Goal: Transaction & Acquisition: Book appointment/travel/reservation

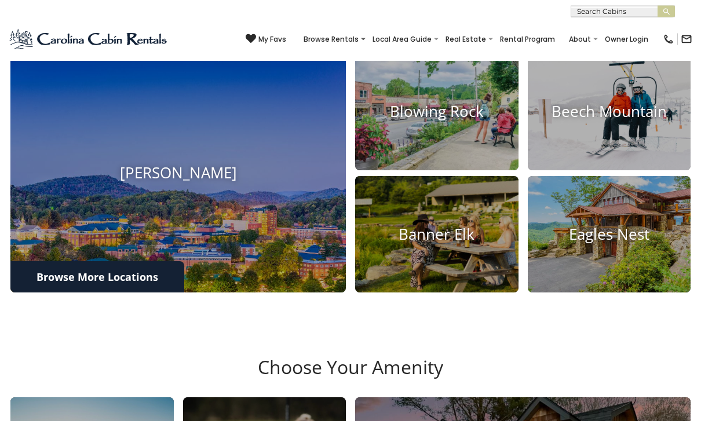
scroll to position [367, 0]
click at [107, 193] on img at bounding box center [177, 172] width 335 height 239
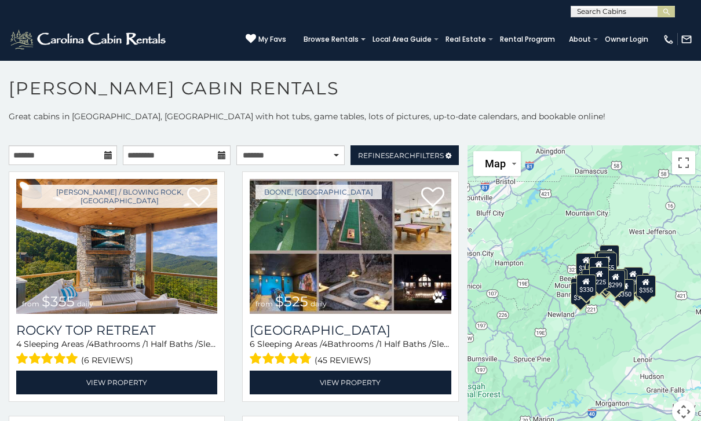
click at [94, 240] on img at bounding box center [116, 246] width 201 height 135
click at [98, 232] on img at bounding box center [116, 246] width 201 height 135
click at [121, 377] on link "View Property" at bounding box center [116, 383] width 201 height 24
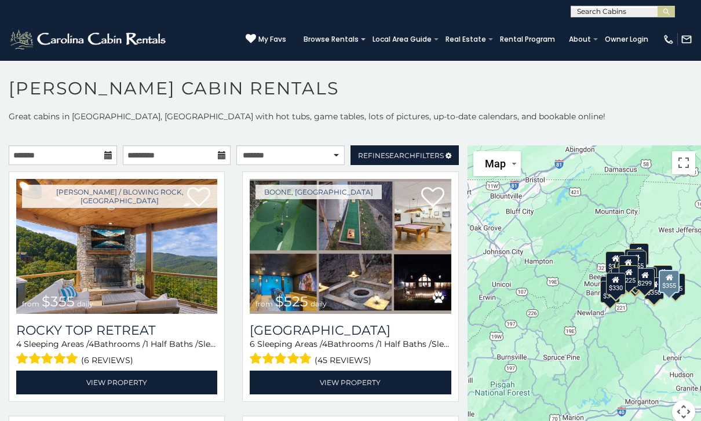
scroll to position [7, 0]
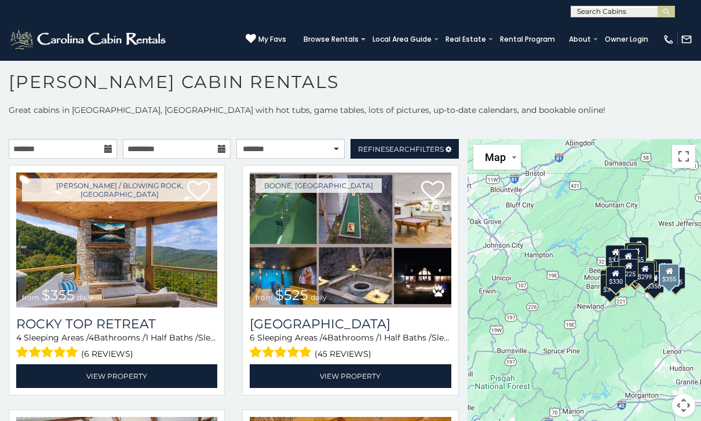
click at [331, 235] on img at bounding box center [350, 240] width 201 height 135
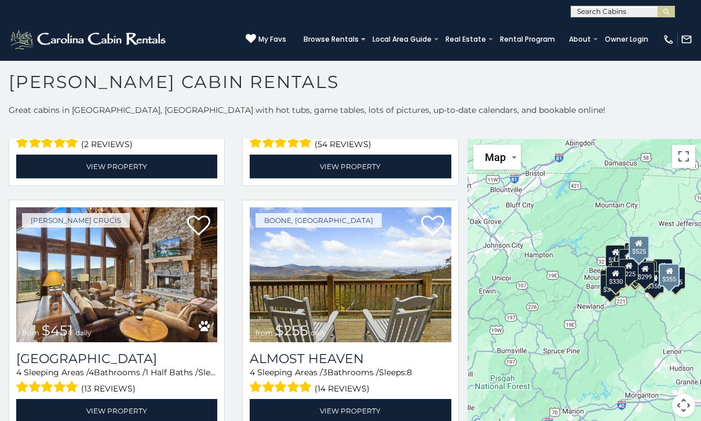
scroll to position [2667, 0]
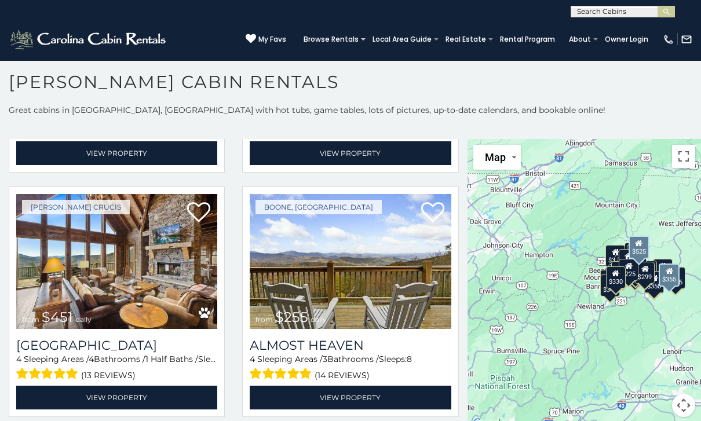
click at [679, 145] on button "Toggle fullscreen view" at bounding box center [683, 156] width 23 height 23
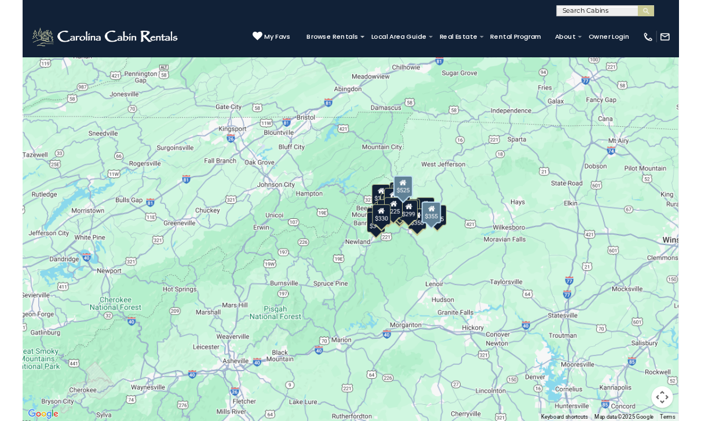
scroll to position [15, 0]
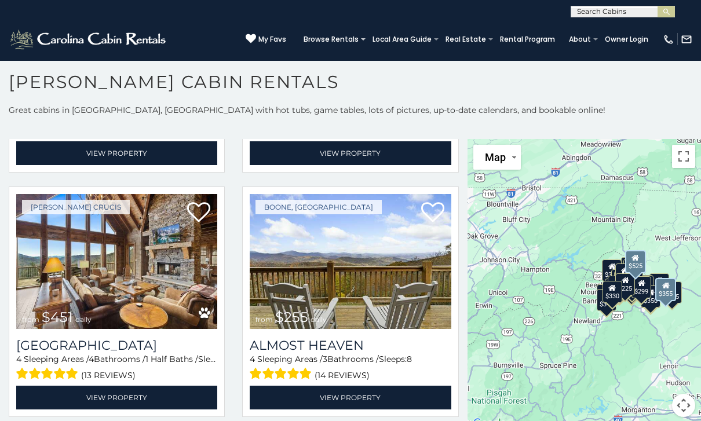
click at [681, 145] on button "Toggle fullscreen view" at bounding box center [683, 156] width 23 height 23
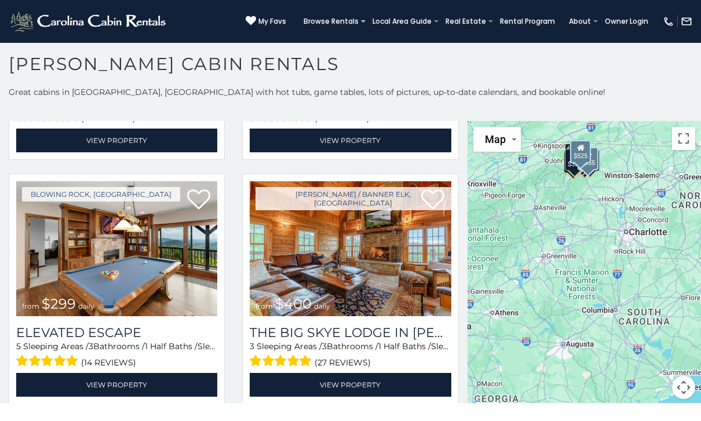
scroll to position [3151, 0]
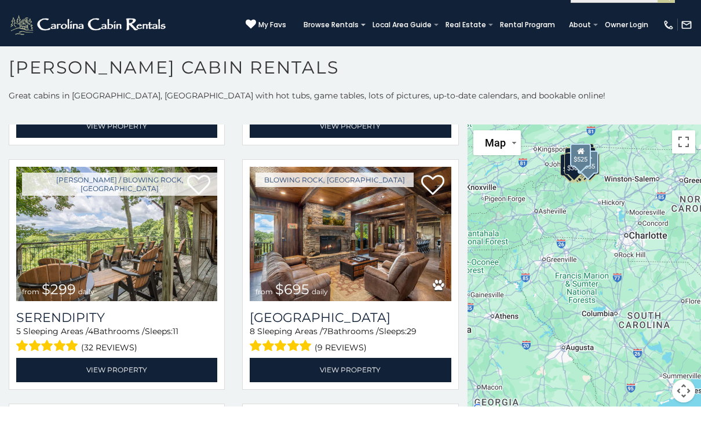
scroll to position [3665, 0]
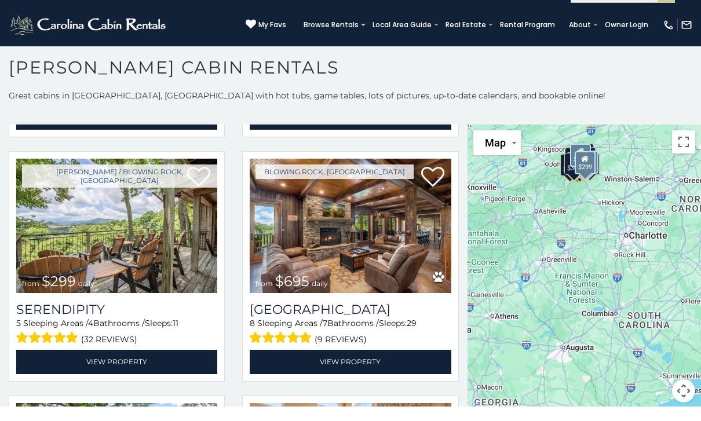
click at [108, 188] on img at bounding box center [116, 240] width 201 height 135
click at [97, 191] on img at bounding box center [116, 240] width 201 height 135
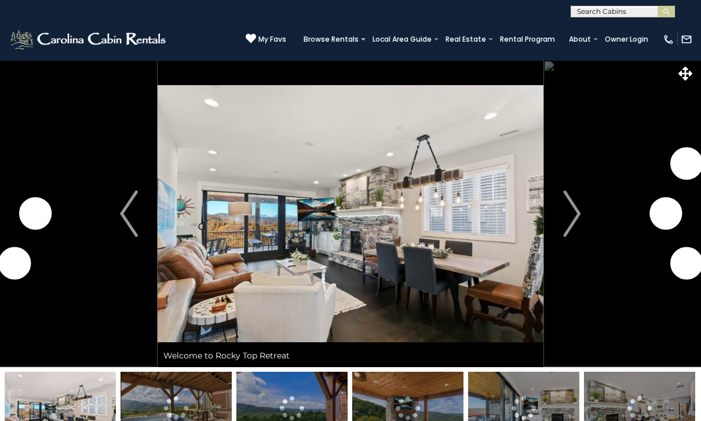
click at [574, 206] on img "Next" at bounding box center [571, 214] width 17 height 46
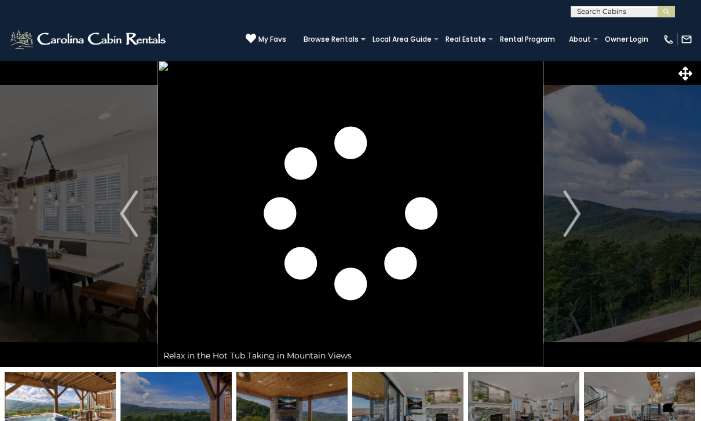
click at [580, 217] on img "Next" at bounding box center [571, 214] width 17 height 46
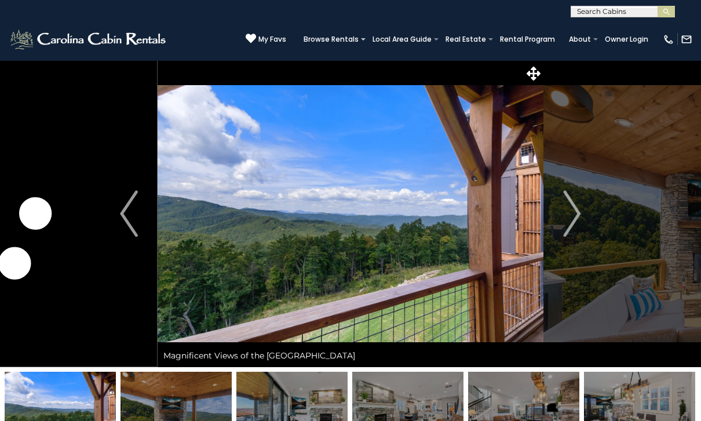
click at [586, 214] on button "Next" at bounding box center [572, 213] width 58 height 307
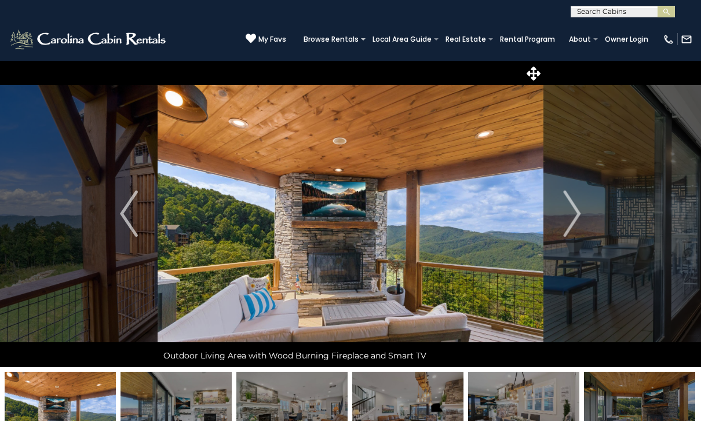
click at [586, 212] on button "Next" at bounding box center [572, 213] width 58 height 307
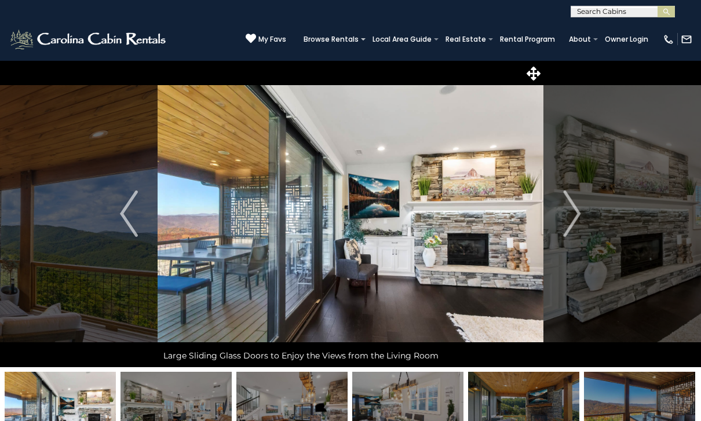
click at [588, 209] on button "Next" at bounding box center [572, 213] width 58 height 307
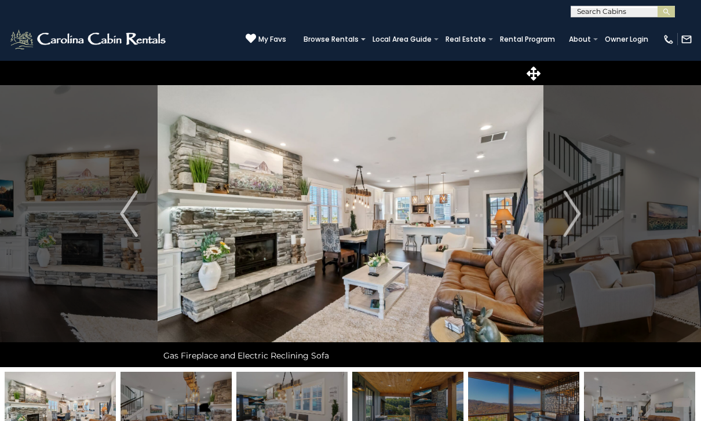
click at [582, 211] on button "Next" at bounding box center [572, 213] width 58 height 307
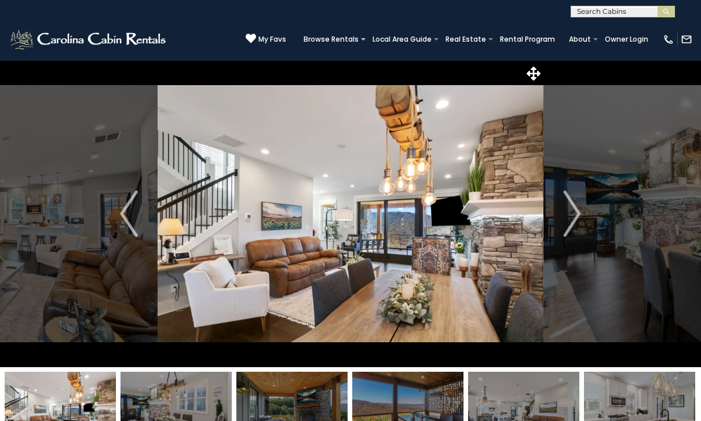
click at [580, 210] on img "Next" at bounding box center [571, 214] width 17 height 46
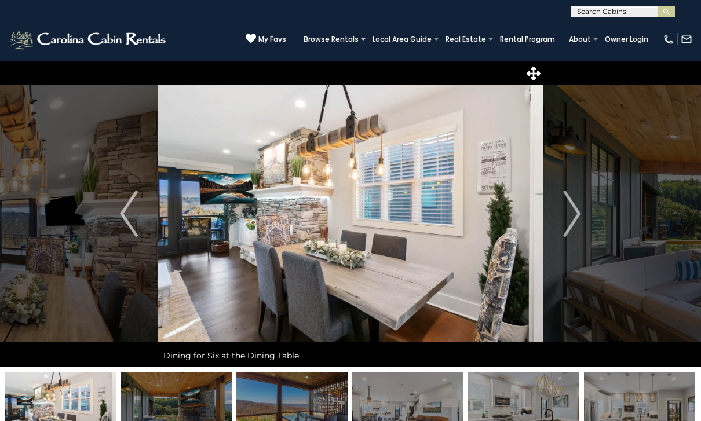
click at [582, 210] on button "Next" at bounding box center [572, 213] width 58 height 307
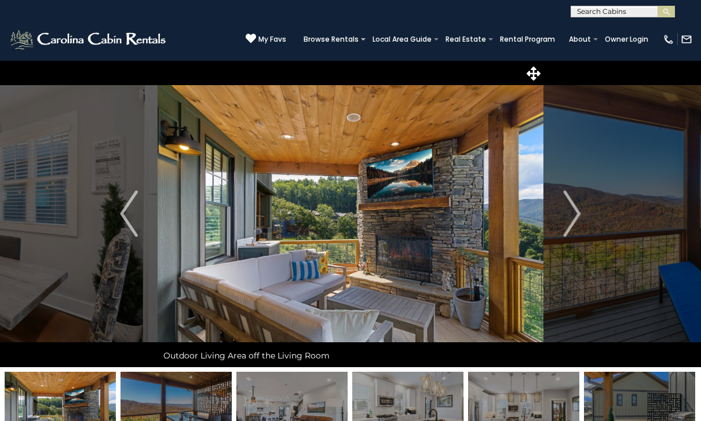
click at [582, 209] on button "Next" at bounding box center [572, 213] width 58 height 307
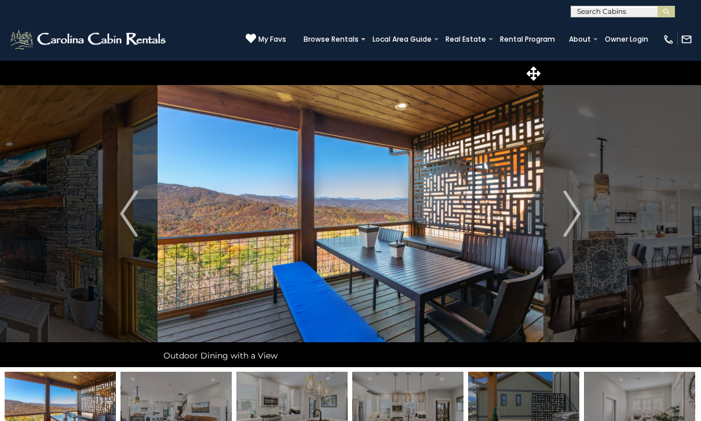
click at [582, 209] on button "Next" at bounding box center [572, 213] width 58 height 307
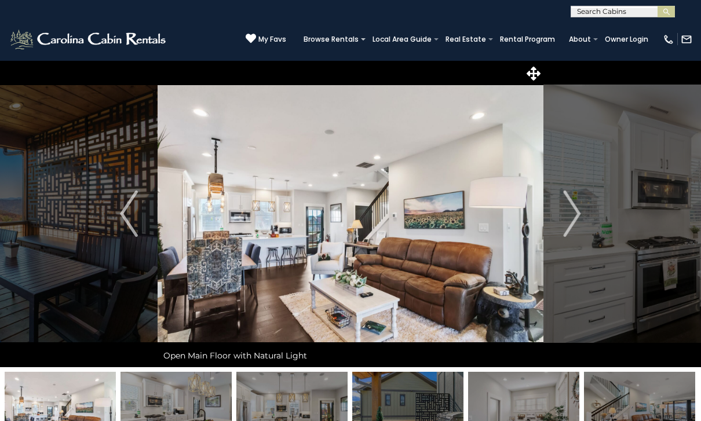
click at [580, 211] on img "Next" at bounding box center [571, 214] width 17 height 46
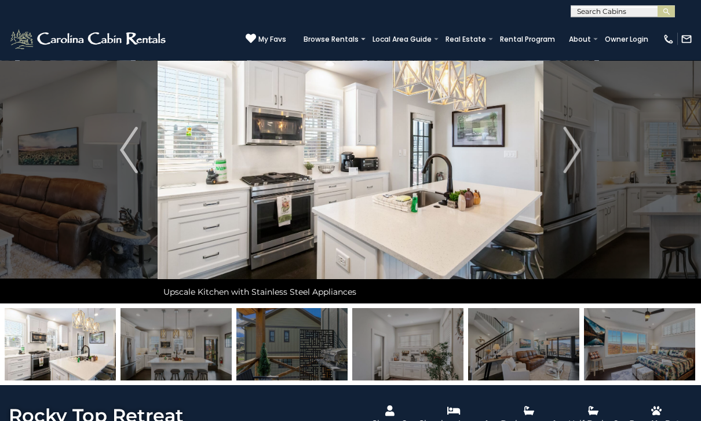
scroll to position [63, 0]
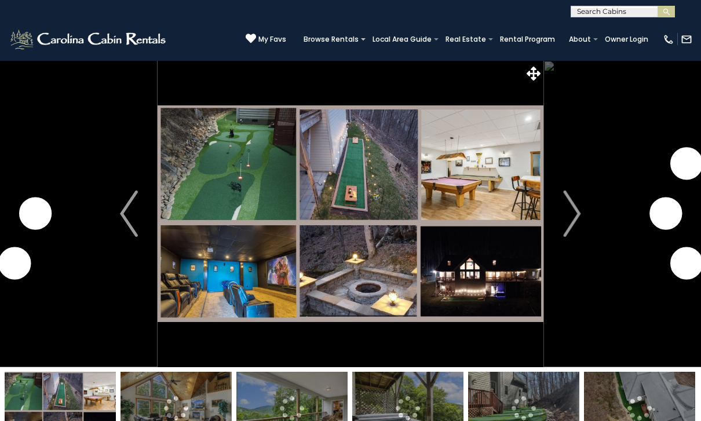
click at [567, 214] on img "Next" at bounding box center [571, 214] width 17 height 46
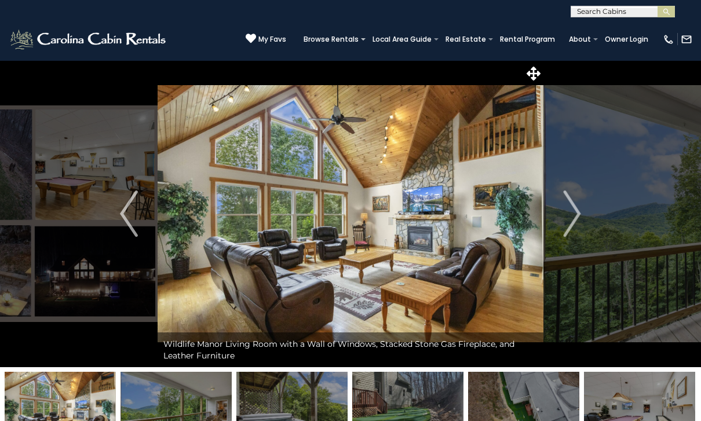
click at [563, 208] on button "Next" at bounding box center [572, 213] width 58 height 307
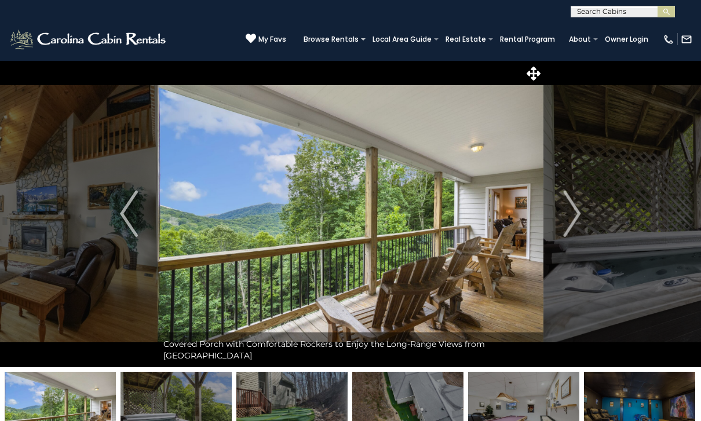
click at [570, 211] on img "Next" at bounding box center [571, 214] width 17 height 46
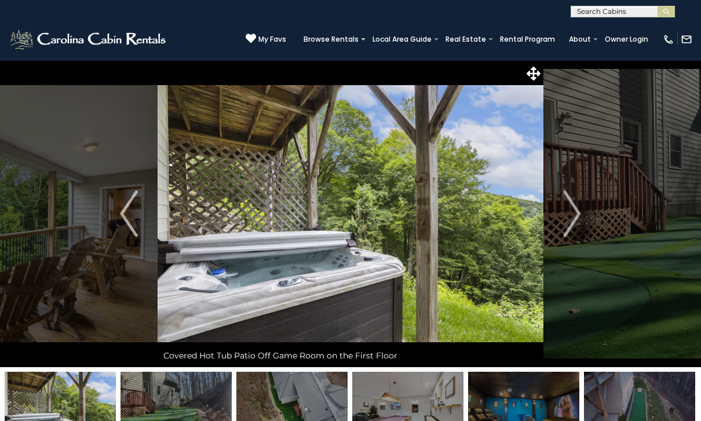
click at [571, 216] on img "Next" at bounding box center [571, 214] width 17 height 46
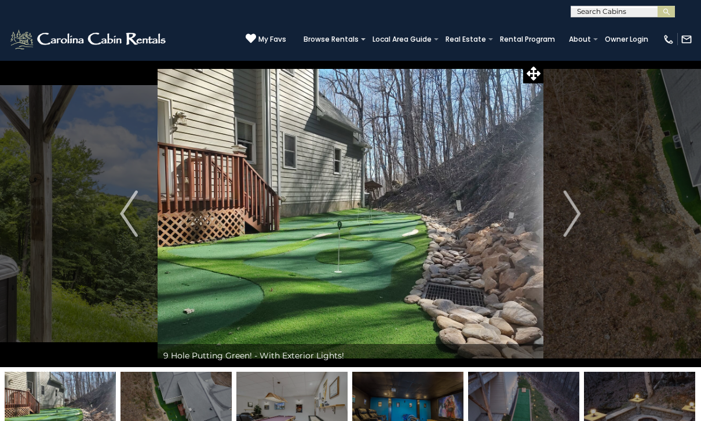
click at [572, 210] on img "Next" at bounding box center [571, 214] width 17 height 46
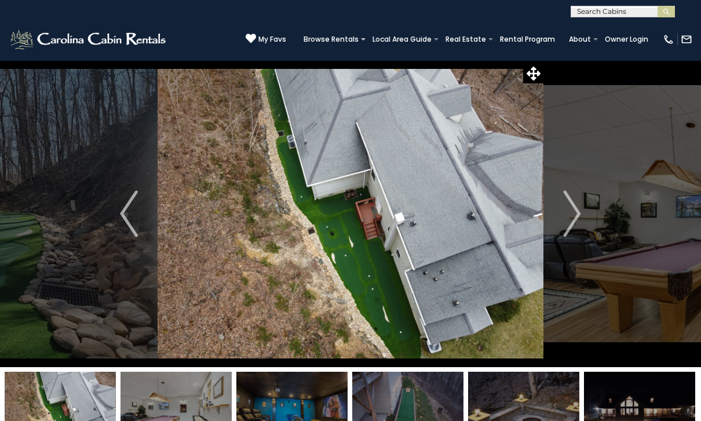
click at [573, 212] on img "Next" at bounding box center [571, 214] width 17 height 46
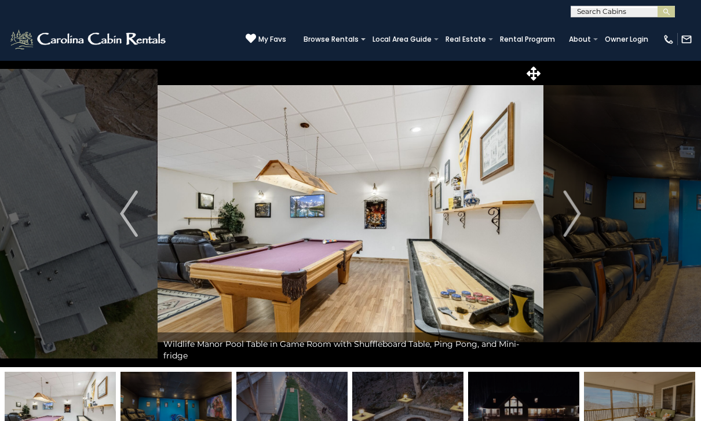
click at [575, 209] on img "Next" at bounding box center [571, 214] width 17 height 46
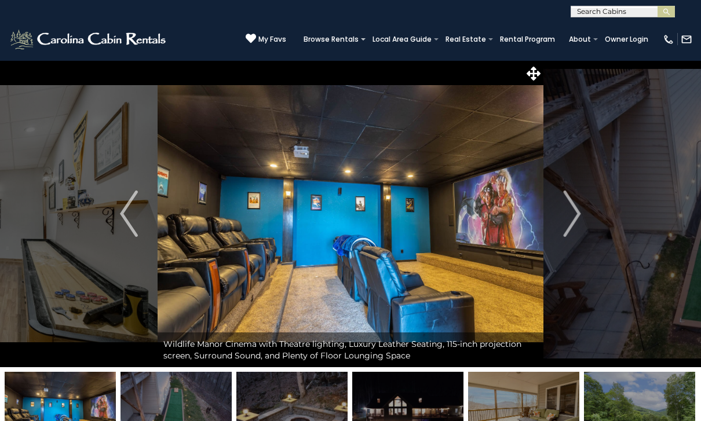
click at [574, 210] on img "Next" at bounding box center [571, 214] width 17 height 46
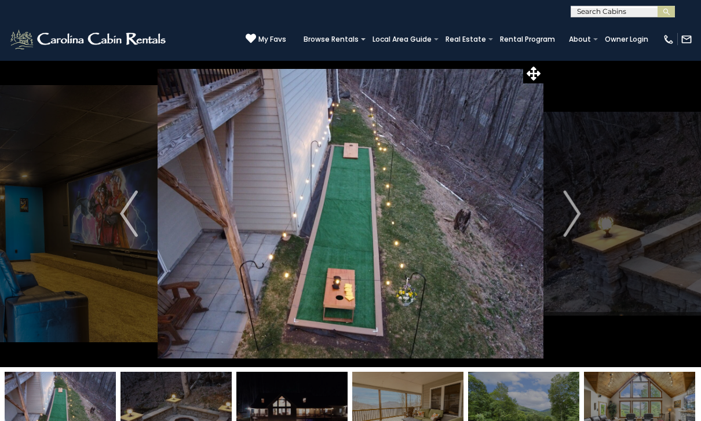
click at [567, 213] on img "Next" at bounding box center [571, 214] width 17 height 46
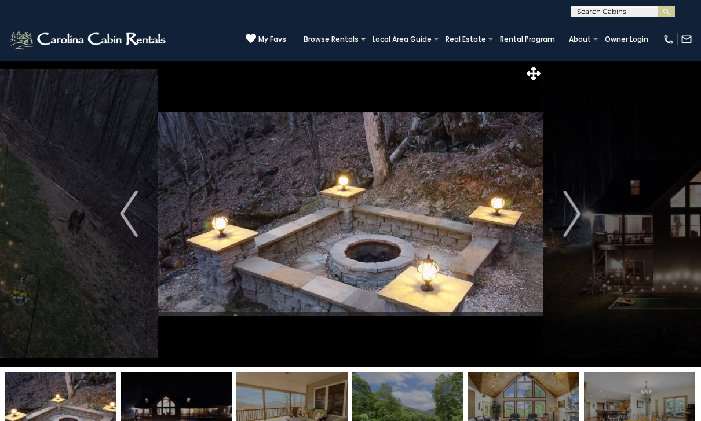
click at [570, 214] on img "Next" at bounding box center [571, 214] width 17 height 46
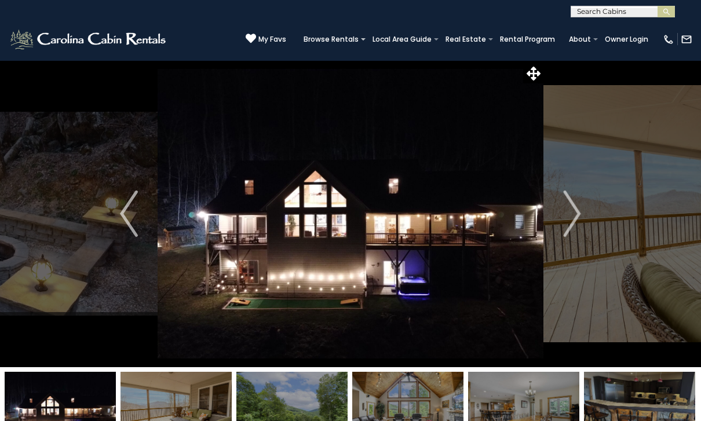
click at [568, 216] on img "Next" at bounding box center [571, 214] width 17 height 46
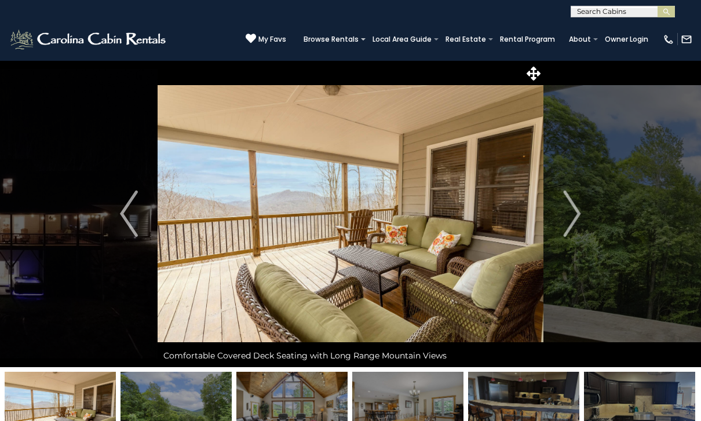
click at [566, 213] on img "Next" at bounding box center [571, 214] width 17 height 46
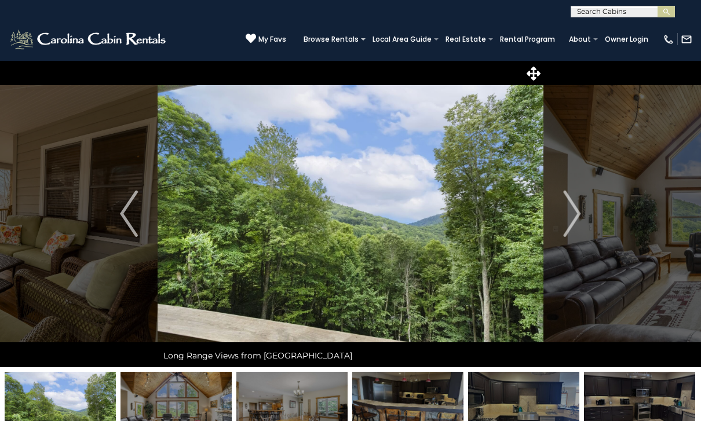
click at [566, 216] on img "Next" at bounding box center [571, 214] width 17 height 46
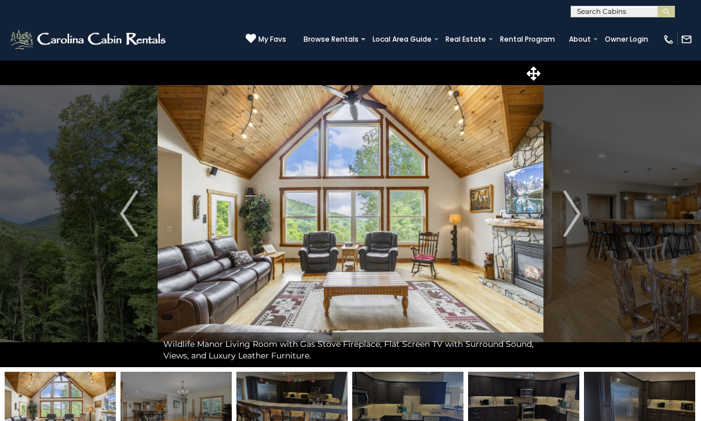
click at [566, 214] on img "Next" at bounding box center [571, 214] width 17 height 46
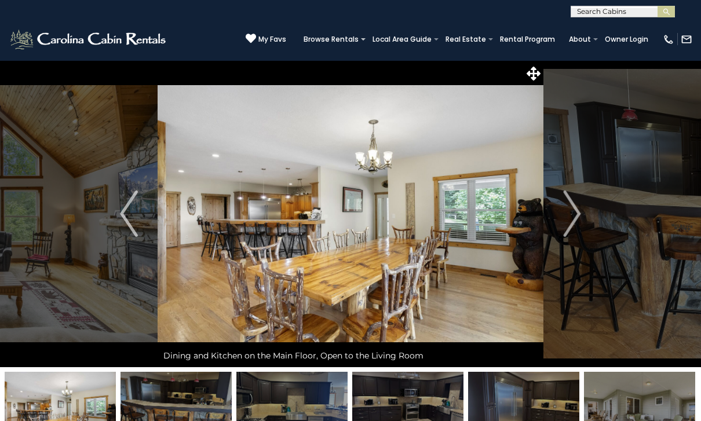
click at [565, 215] on img "Next" at bounding box center [571, 214] width 17 height 46
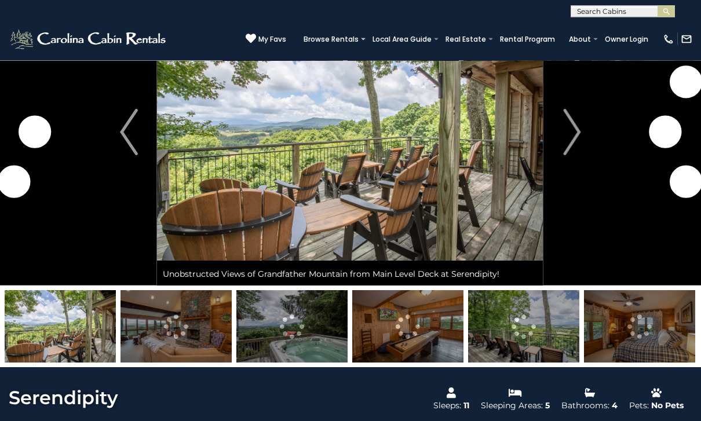
scroll to position [82, 0]
click at [575, 134] on img "Next" at bounding box center [571, 132] width 17 height 46
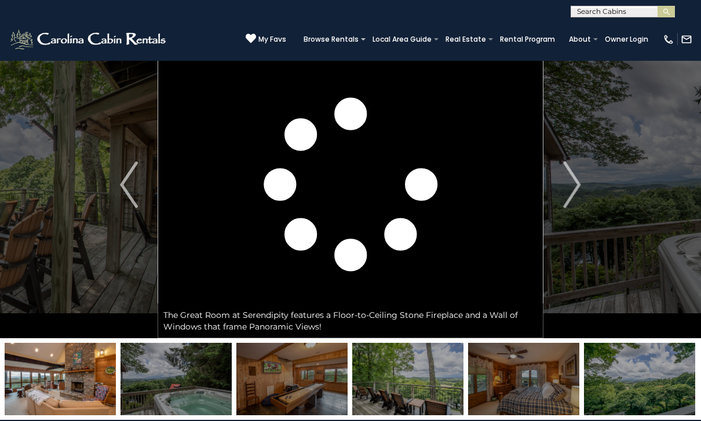
scroll to position [22, 0]
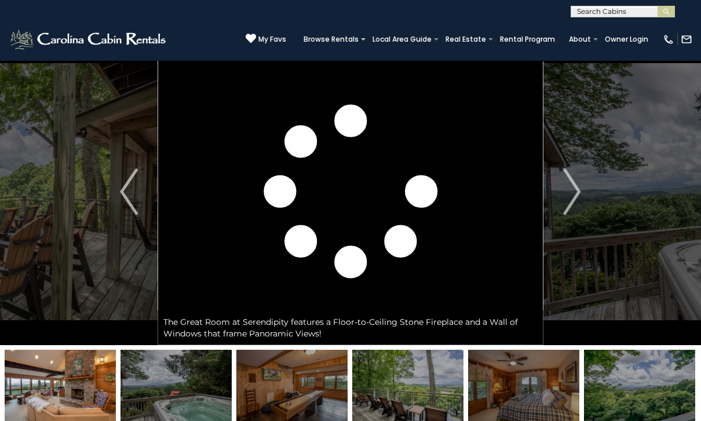
click at [571, 186] on img "Next" at bounding box center [571, 192] width 17 height 46
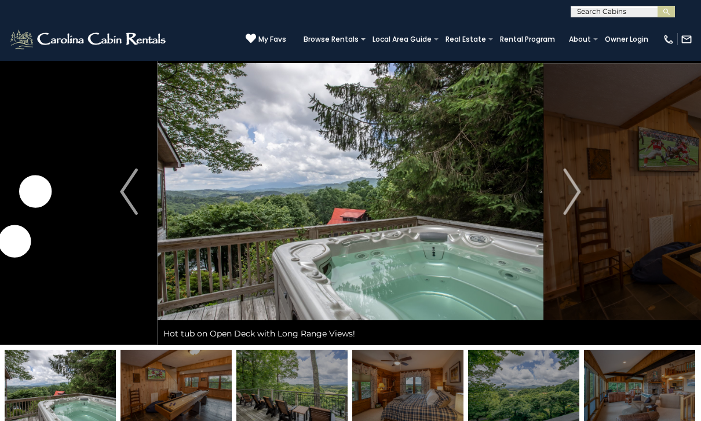
click at [574, 189] on img "Next" at bounding box center [571, 192] width 17 height 46
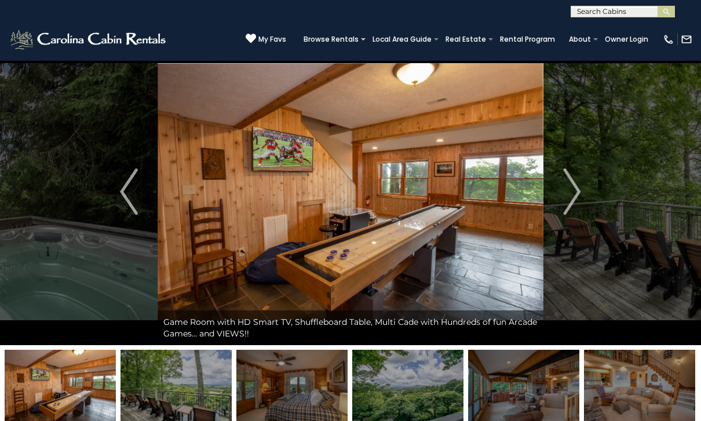
click at [575, 191] on img "Next" at bounding box center [571, 192] width 17 height 46
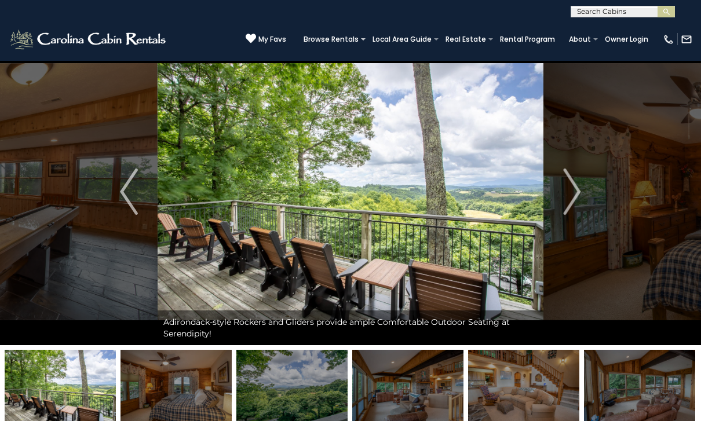
click at [575, 190] on img "Next" at bounding box center [571, 192] width 17 height 46
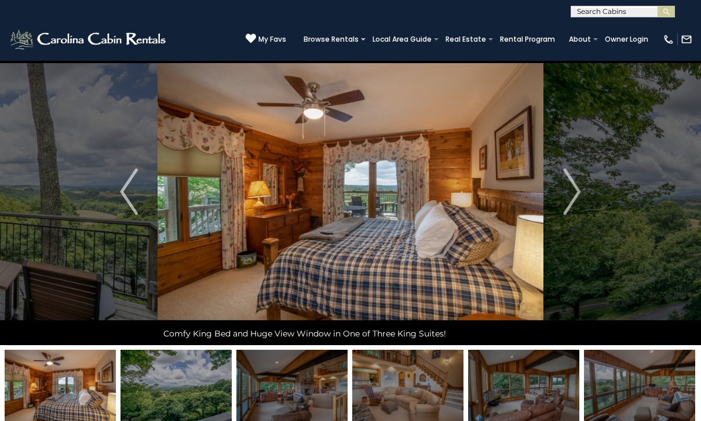
click at [572, 191] on img "Next" at bounding box center [571, 192] width 17 height 46
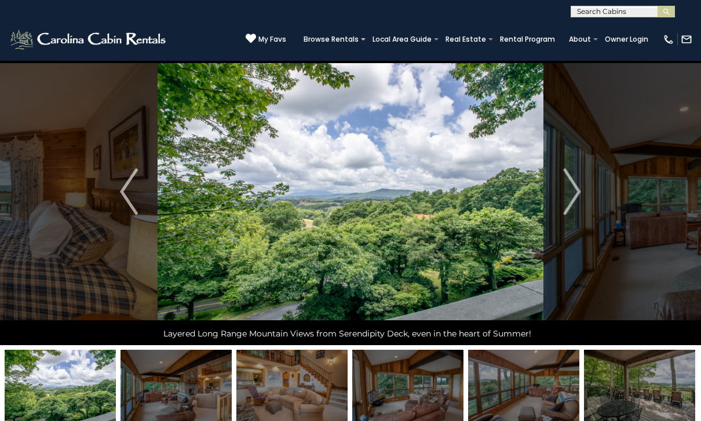
click at [568, 192] on img "Next" at bounding box center [571, 192] width 17 height 46
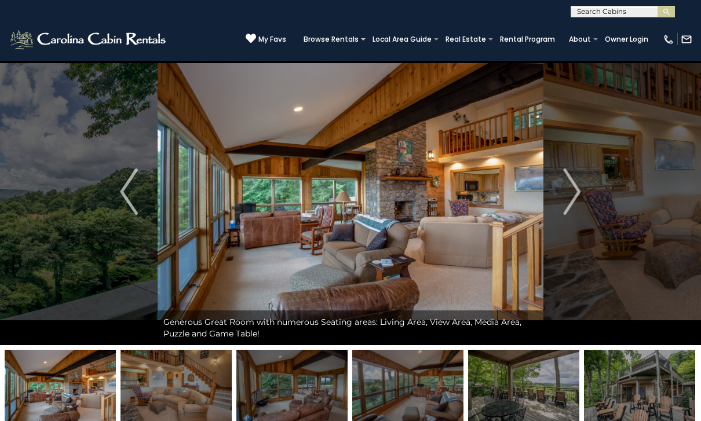
click at [569, 191] on img "Next" at bounding box center [571, 192] width 17 height 46
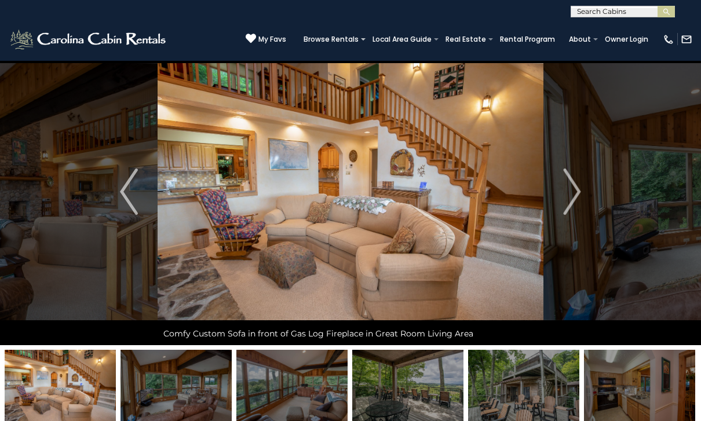
click at [568, 193] on img "Next" at bounding box center [571, 192] width 17 height 46
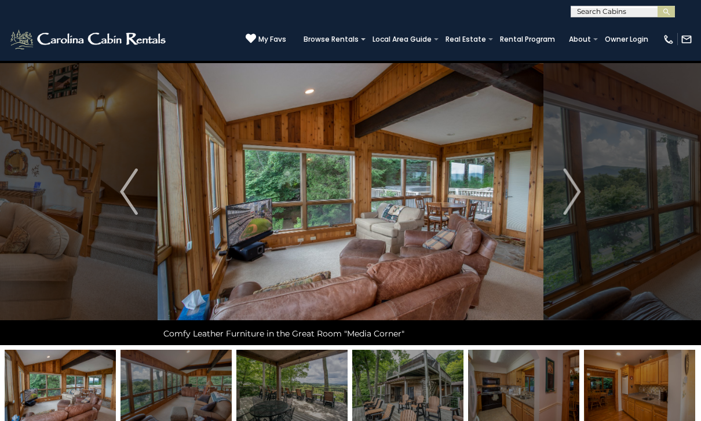
click at [572, 192] on img "Next" at bounding box center [571, 192] width 17 height 46
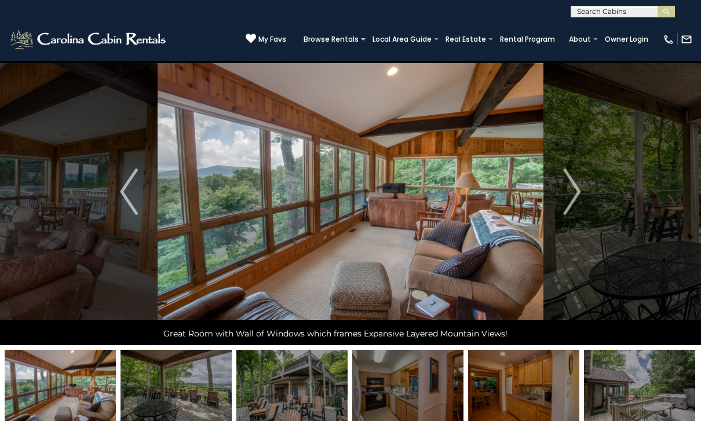
click at [575, 187] on img "Next" at bounding box center [571, 192] width 17 height 46
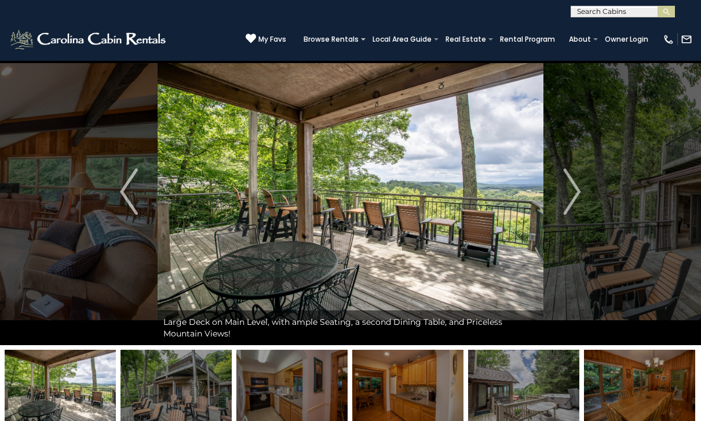
click at [569, 192] on img "Next" at bounding box center [571, 192] width 17 height 46
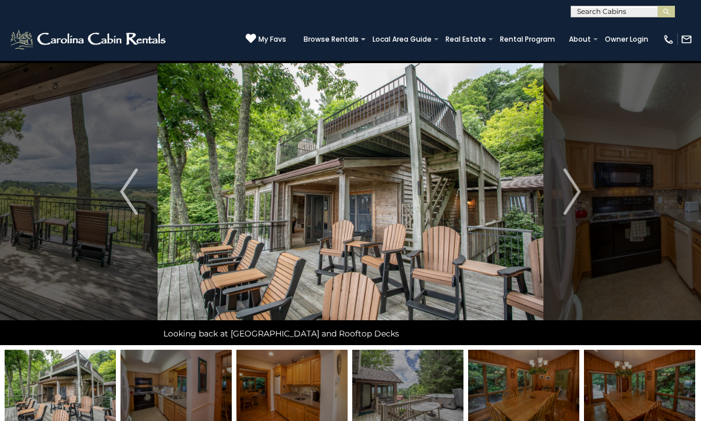
click at [572, 192] on img "Next" at bounding box center [571, 192] width 17 height 46
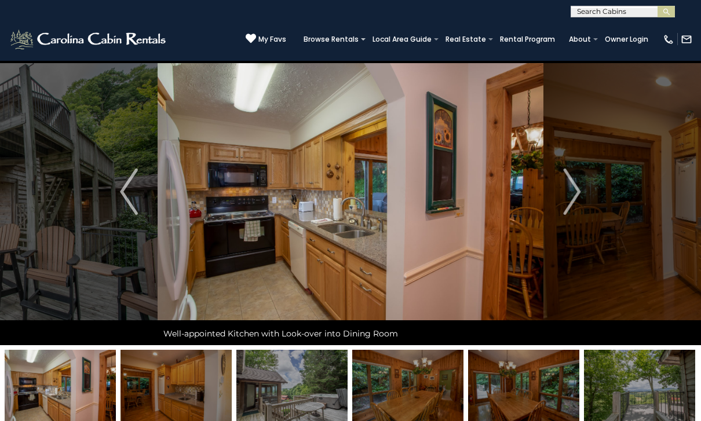
click at [571, 196] on img "Next" at bounding box center [571, 192] width 17 height 46
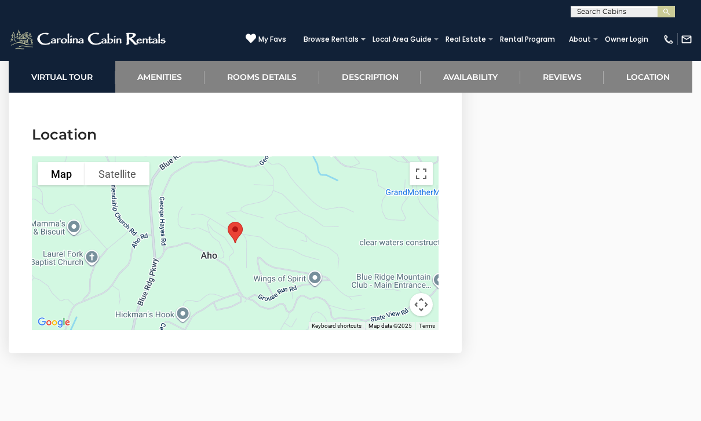
scroll to position [3988, 0]
